Goal: Navigation & Orientation: Understand site structure

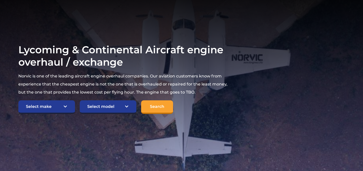
scroll to position [74, 0]
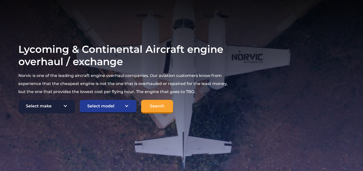
select select "Lycoming"
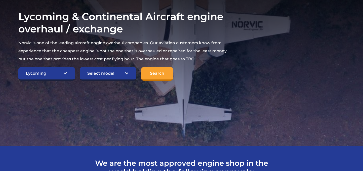
scroll to position [105, 0]
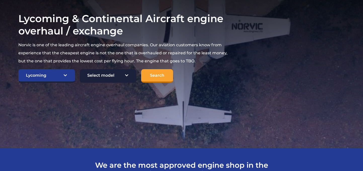
select select "641"
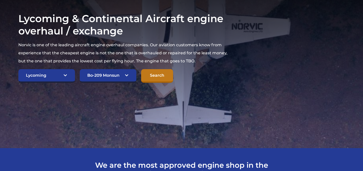
click at [157, 75] on input "Search" at bounding box center [157, 76] width 32 height 14
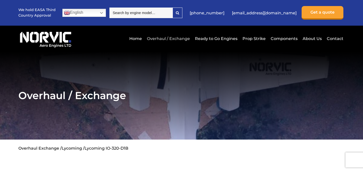
click at [174, 39] on link "Overhaul / Exchange" at bounding box center [167, 38] width 45 height 12
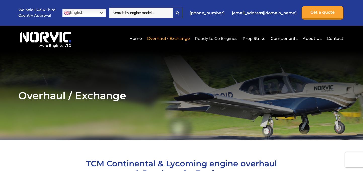
click at [220, 38] on link "Ready to Go Engines" at bounding box center [215, 38] width 45 height 12
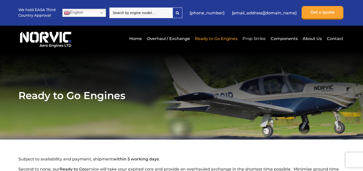
click at [257, 38] on link "Prop Strike" at bounding box center [254, 38] width 26 height 12
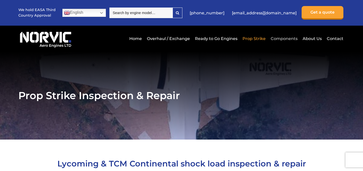
click at [282, 37] on link "Components" at bounding box center [283, 38] width 29 height 12
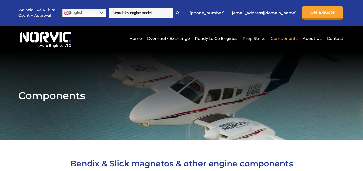
click at [252, 38] on link "Prop Strike" at bounding box center [254, 38] width 26 height 12
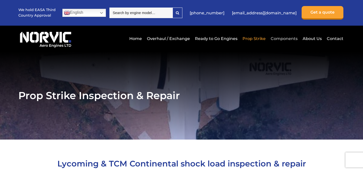
click at [284, 38] on link "Components" at bounding box center [283, 38] width 29 height 12
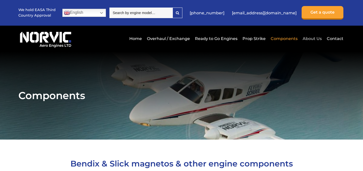
click at [310, 37] on link "About Us" at bounding box center [312, 38] width 22 height 12
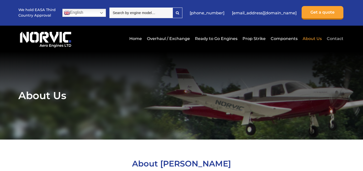
click at [338, 38] on link "Contact" at bounding box center [334, 38] width 18 height 12
